Goal: Information Seeking & Learning: Learn about a topic

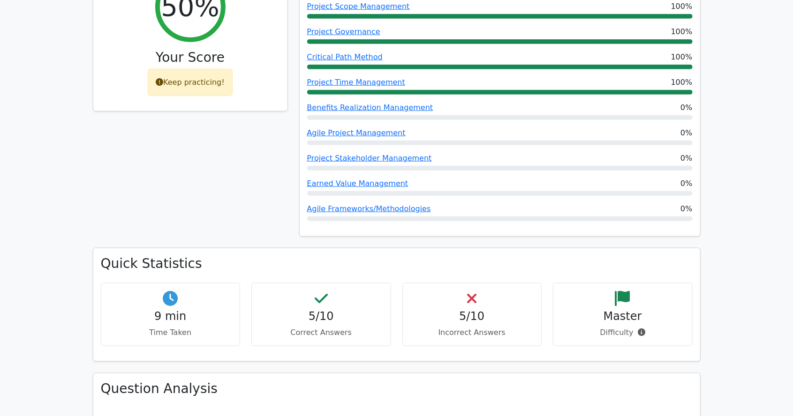
scroll to position [451, 0]
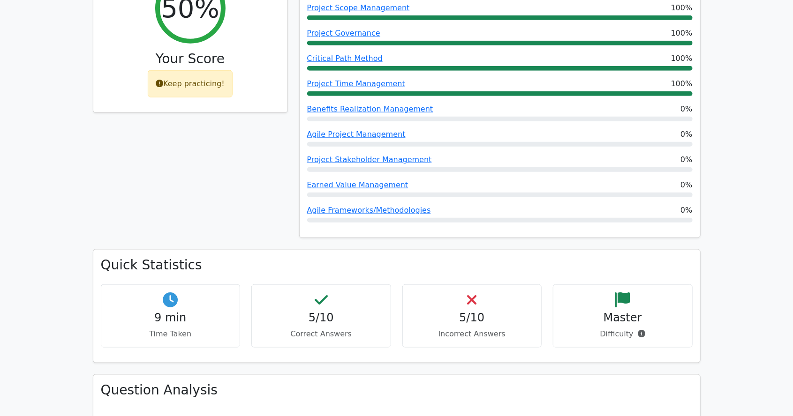
click at [204, 70] on div "Keep practicing!" at bounding box center [190, 83] width 85 height 27
click at [206, 72] on div "Keep practicing!" at bounding box center [190, 83] width 85 height 27
click at [207, 72] on div "Keep practicing!" at bounding box center [190, 83] width 85 height 27
click at [206, 56] on div "Your Score" at bounding box center [190, 61] width 179 height 20
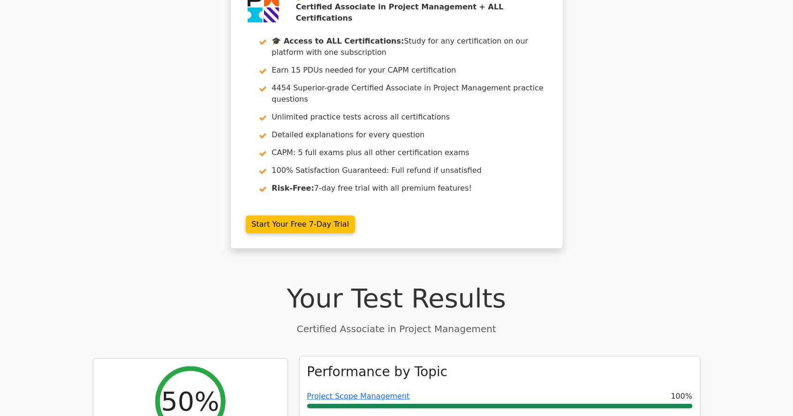
scroll to position [0, 0]
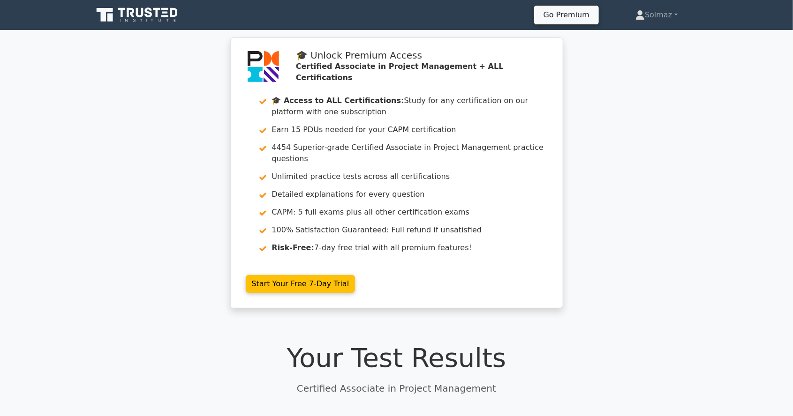
click at [147, 15] on icon at bounding box center [149, 13] width 8 height 10
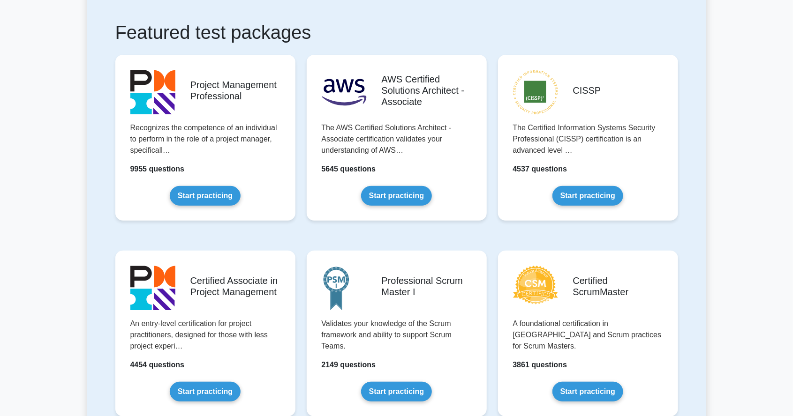
scroll to position [160, 0]
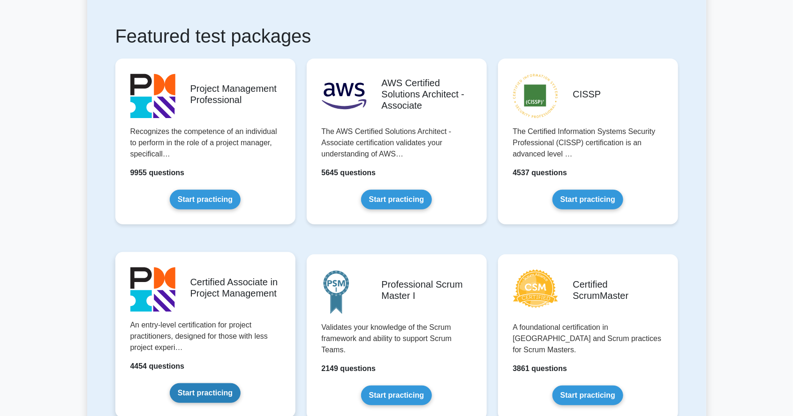
click at [206, 391] on link "Start practicing" at bounding box center [205, 394] width 71 height 20
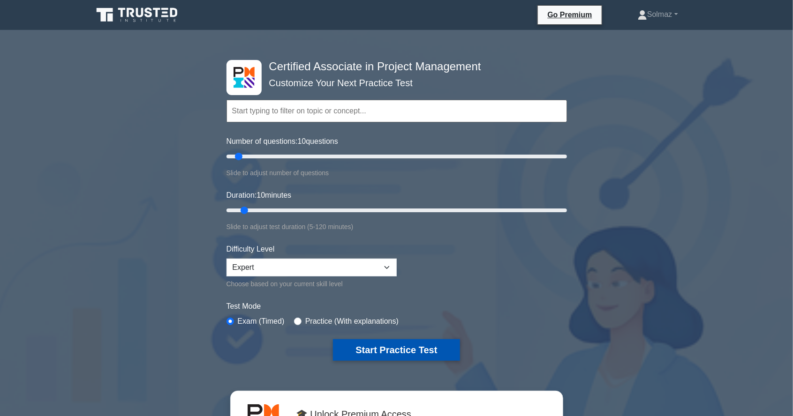
click at [419, 349] on button "Start Practice Test" at bounding box center [396, 350] width 127 height 22
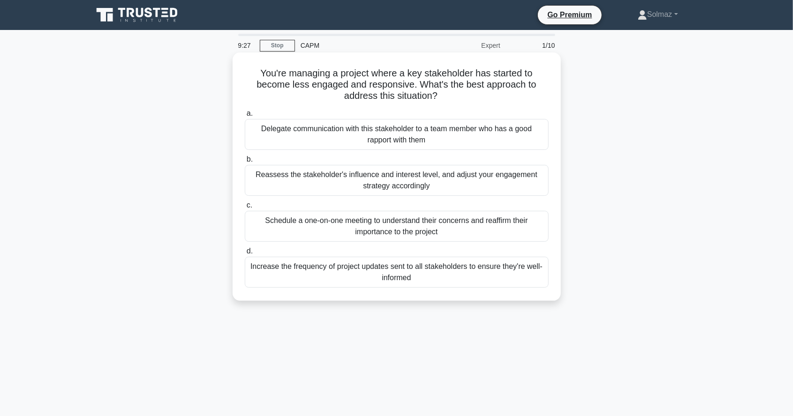
click at [422, 183] on div "Reassess the stakeholder's influence and interest level, and adjust your engage…" at bounding box center [397, 180] width 304 height 31
click at [245, 163] on input "b. Reassess the stakeholder's influence and interest level, and adjust your eng…" at bounding box center [245, 160] width 0 height 6
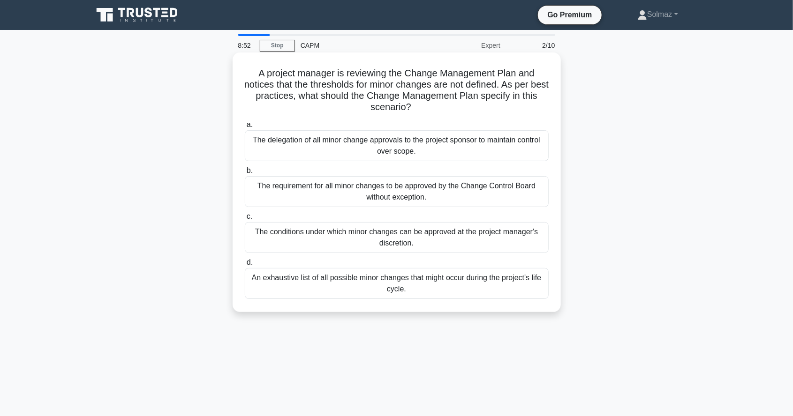
click at [450, 237] on div "The conditions under which minor changes can be approved at the project manager…" at bounding box center [397, 237] width 304 height 31
click at [245, 220] on input "c. The conditions under which minor changes can be approved at the project mana…" at bounding box center [245, 217] width 0 height 6
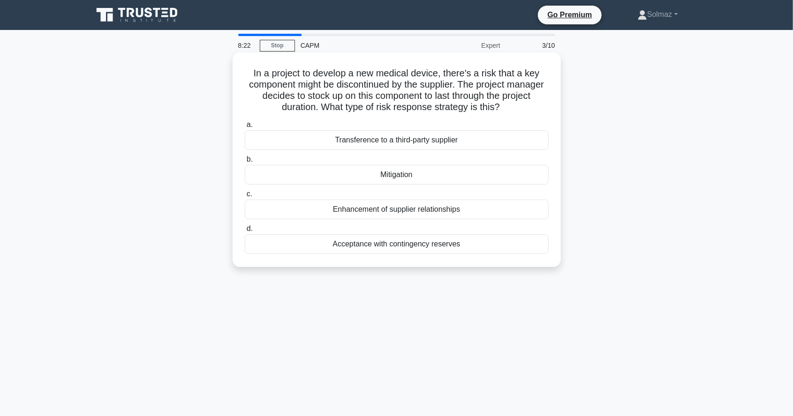
click at [433, 177] on div "Mitigation" at bounding box center [397, 175] width 304 height 20
click at [245, 163] on input "b. Mitigation" at bounding box center [245, 160] width 0 height 6
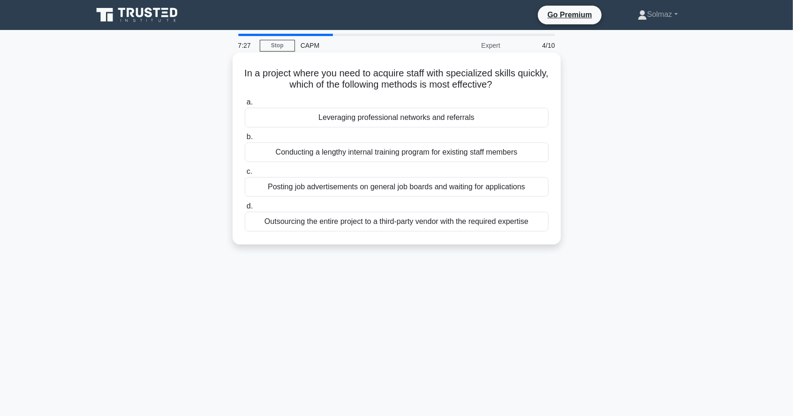
click at [407, 113] on div "Leveraging professional networks and referrals" at bounding box center [397, 118] width 304 height 20
click at [245, 106] on input "a. Leveraging professional networks and referrals" at bounding box center [245, 102] width 0 height 6
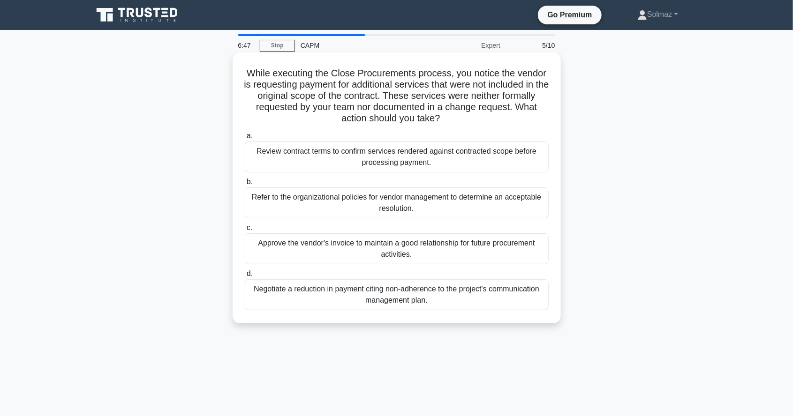
click at [443, 208] on div "Refer to the organizational policies for vendor management to determine an acce…" at bounding box center [397, 203] width 304 height 31
click at [245, 185] on input "b. Refer to the organizational policies for vendor management to determine an a…" at bounding box center [245, 182] width 0 height 6
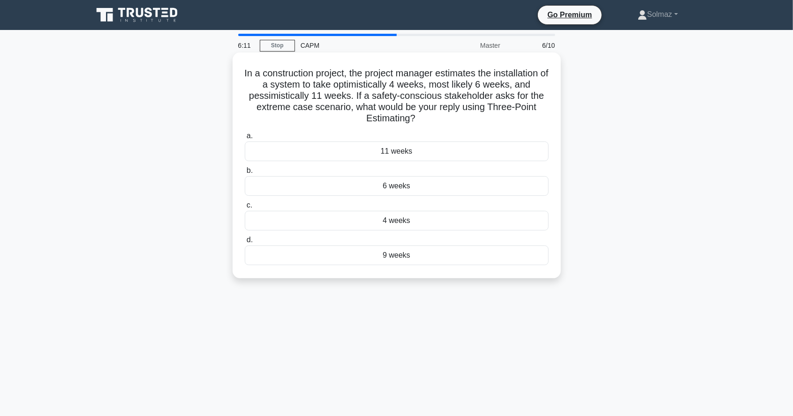
click at [451, 260] on div "9 weeks" at bounding box center [397, 256] width 304 height 20
click at [245, 243] on input "d. 9 weeks" at bounding box center [245, 240] width 0 height 6
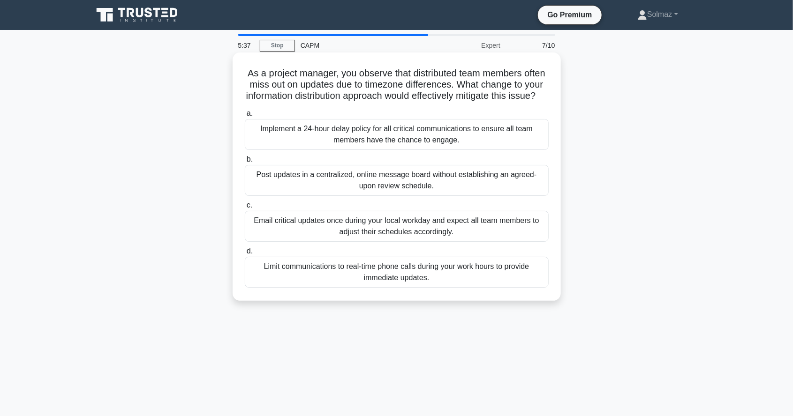
click at [403, 150] on div "Implement a 24-hour delay policy for all critical communications to ensure all …" at bounding box center [397, 134] width 304 height 31
click at [245, 117] on input "a. Implement a 24-hour delay policy for all critical communications to ensure a…" at bounding box center [245, 114] width 0 height 6
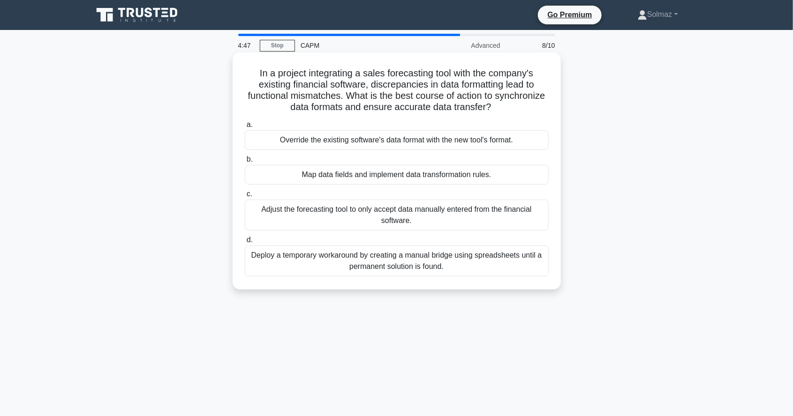
click at [514, 175] on div "Map data fields and implement data transformation rules." at bounding box center [397, 175] width 304 height 20
click at [245, 163] on input "b. Map data fields and implement data transformation rules." at bounding box center [245, 160] width 0 height 6
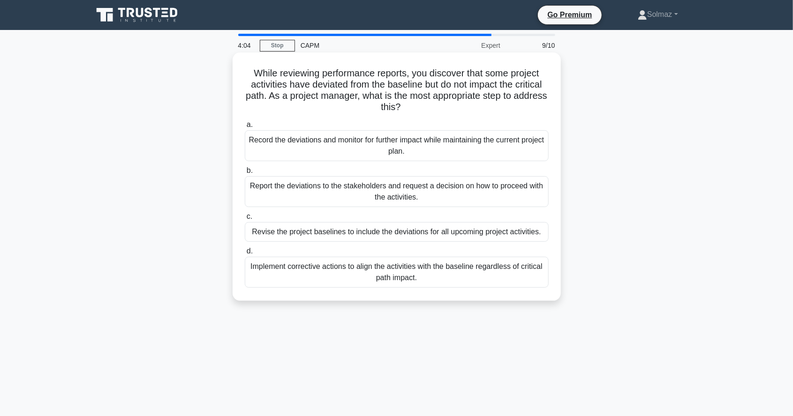
click at [478, 147] on div "Record the deviations and monitor for further impact while maintaining the curr…" at bounding box center [397, 145] width 304 height 31
click at [245, 128] on input "a. Record the deviations and monitor for further impact while maintaining the c…" at bounding box center [245, 125] width 0 height 6
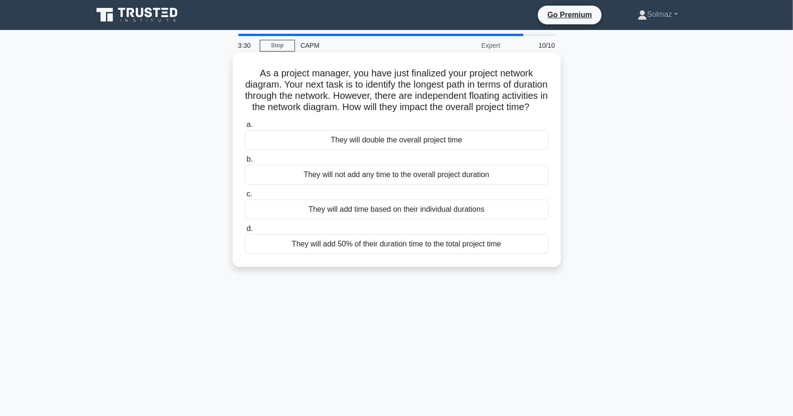
click at [508, 212] on div "They will add time based on their individual durations" at bounding box center [397, 210] width 304 height 20
click at [245, 197] on input "c. They will add time based on their individual durations" at bounding box center [245, 194] width 0 height 6
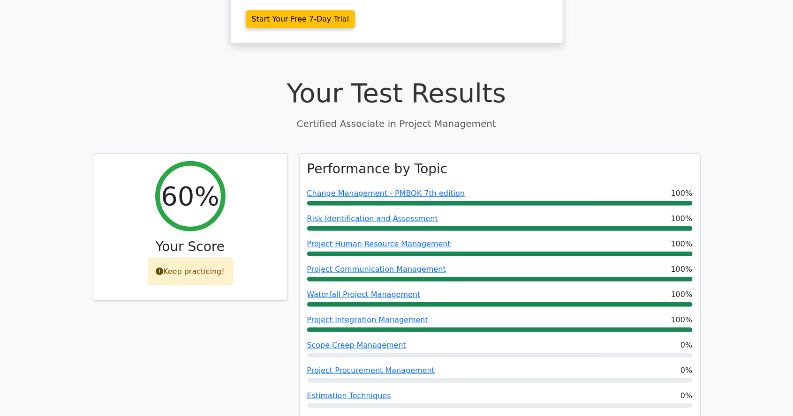
scroll to position [265, 0]
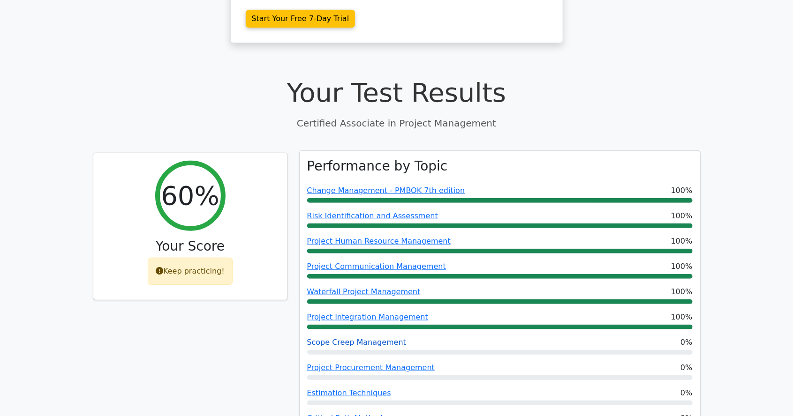
click at [349, 338] on link "Scope Creep Management" at bounding box center [356, 342] width 99 height 9
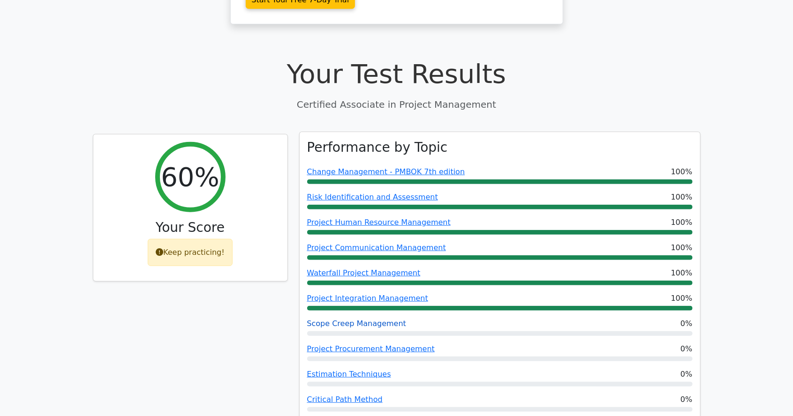
scroll to position [303, 0]
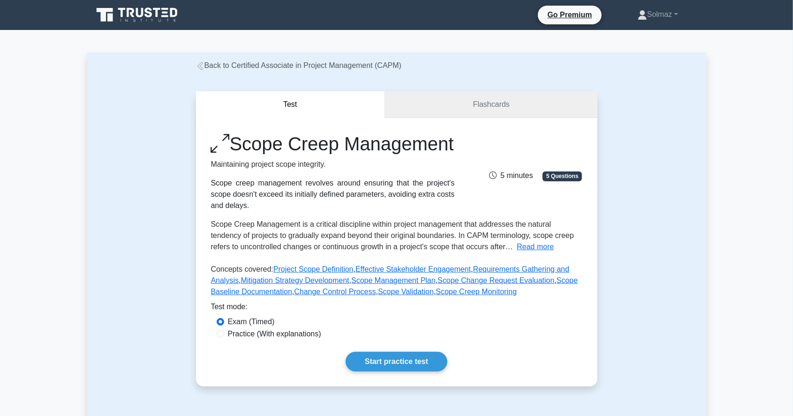
click at [502, 105] on link "Flashcards" at bounding box center [491, 104] width 212 height 27
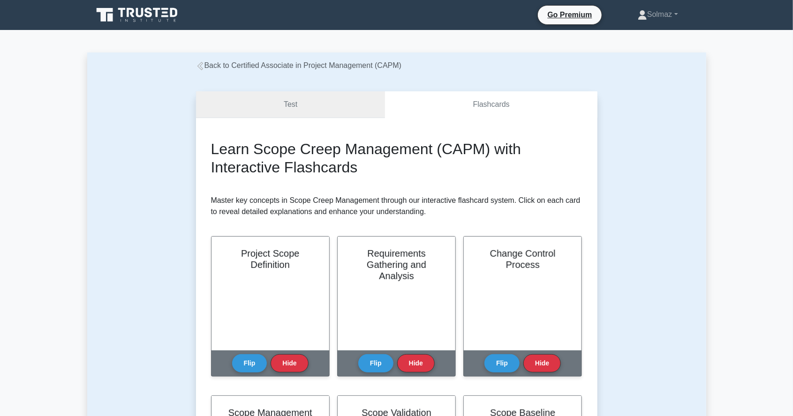
click at [304, 104] on link "Test" at bounding box center [290, 104] width 189 height 27
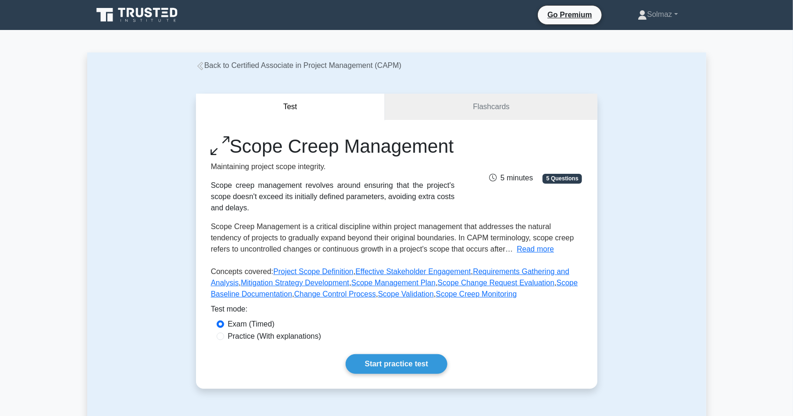
click at [195, 74] on div "Test Flashcards Scope Creep Management Maintaining project scope integrity. Sco…" at bounding box center [396, 241] width 413 height 340
click at [195, 69] on div "Back to Certified Associate in Project Management (CAPM)" at bounding box center [396, 65] width 413 height 11
click at [203, 75] on div "Test Flashcards Scope Creep Management Maintaining project scope integrity. Sco…" at bounding box center [396, 241] width 413 height 340
click at [200, 64] on icon at bounding box center [200, 66] width 6 height 8
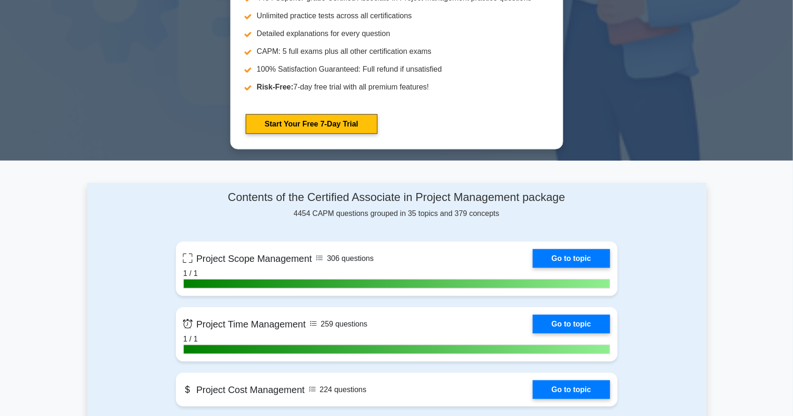
scroll to position [534, 0]
